Goal: Task Accomplishment & Management: Complete application form

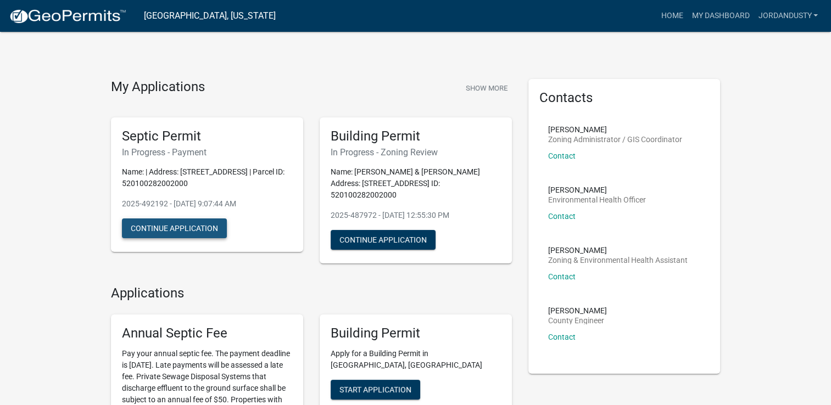
click at [199, 225] on button "Continue Application" at bounding box center [174, 229] width 105 height 20
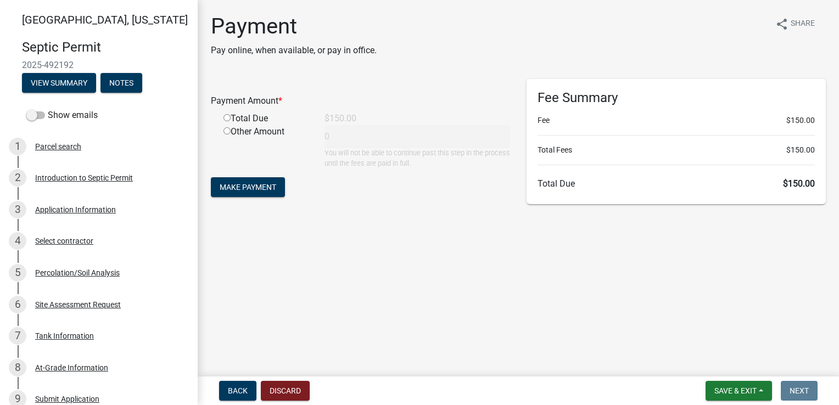
click at [229, 119] on input "radio" at bounding box center [227, 117] width 7 height 7
radio input "true"
type input "150"
click at [254, 185] on span "Make Payment" at bounding box center [248, 187] width 57 height 9
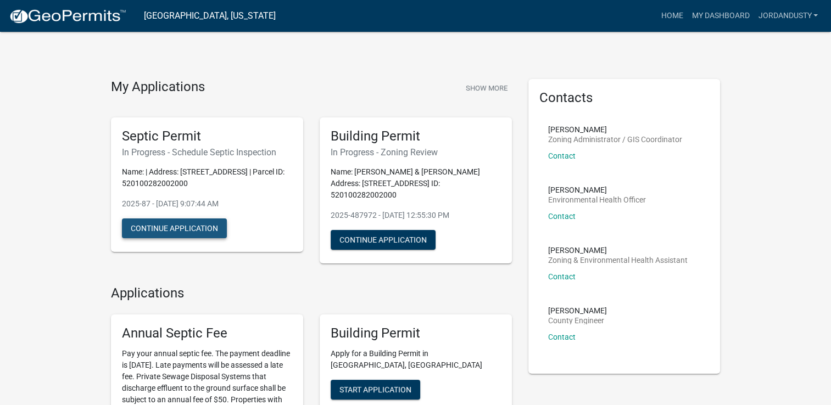
click at [207, 232] on button "Continue Application" at bounding box center [174, 229] width 105 height 20
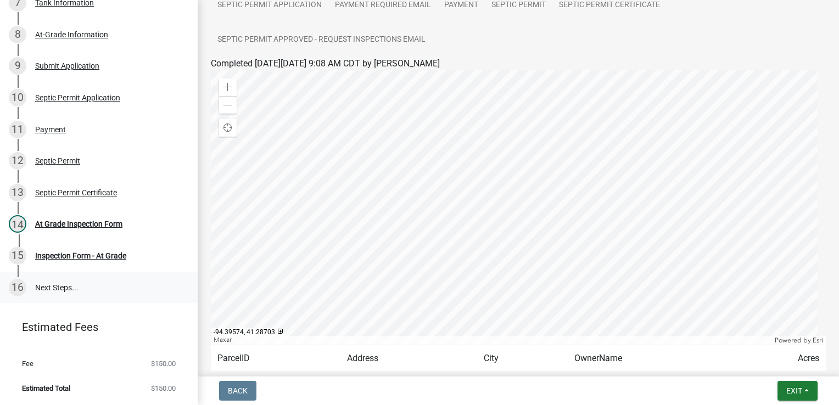
scroll to position [114, 0]
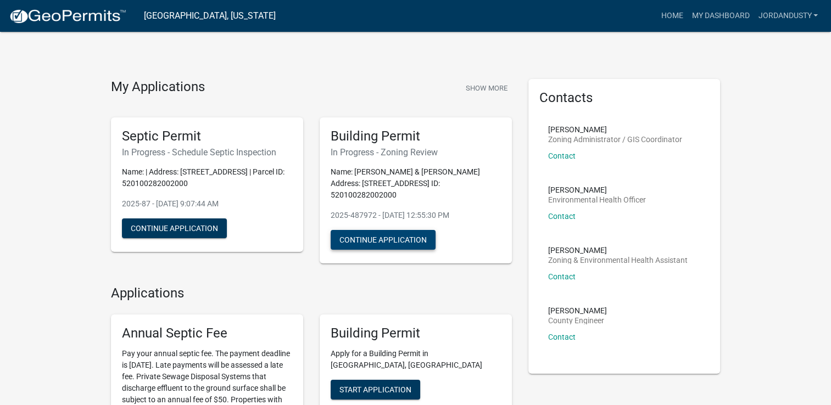
click at [372, 230] on button "Continue Application" at bounding box center [383, 240] width 105 height 20
